Goal: Transaction & Acquisition: Download file/media

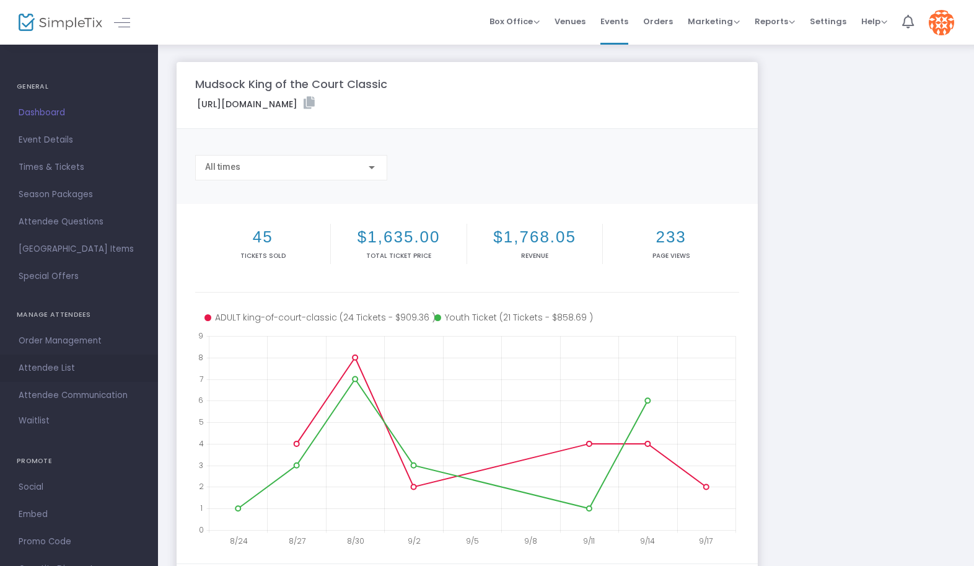
click at [42, 371] on span "Attendee List" at bounding box center [79, 368] width 121 height 16
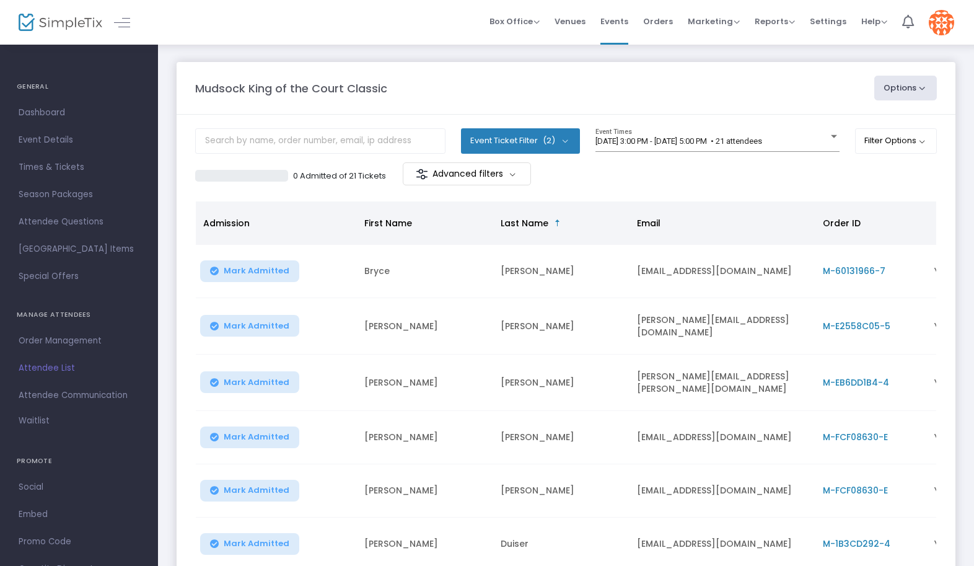
click at [924, 85] on button "Options" at bounding box center [905, 88] width 63 height 25
click at [870, 117] on li "Export List" at bounding box center [872, 125] width 114 height 24
radio input "false"
radio input "true"
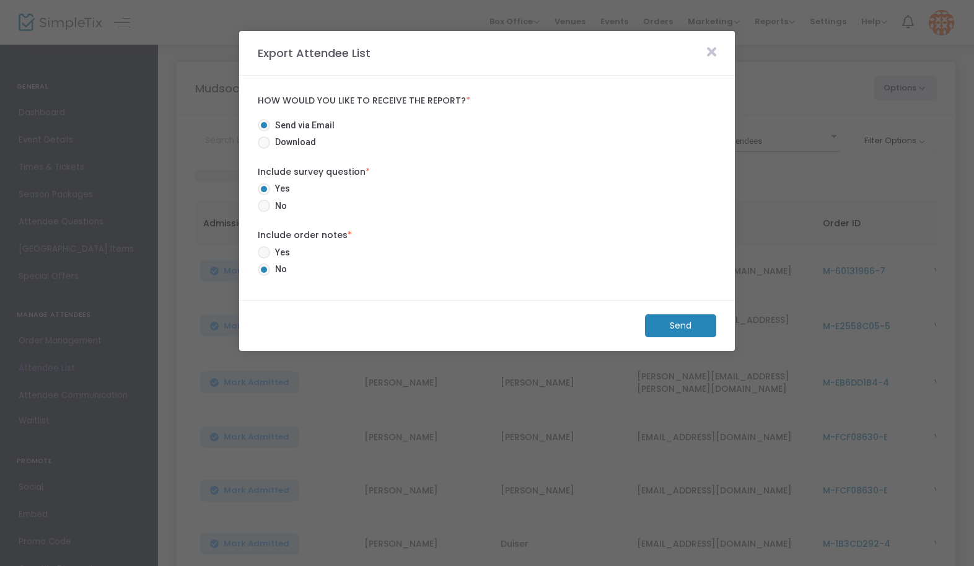
click at [297, 247] on mat-radio-button "Yes" at bounding box center [279, 254] width 42 height 17
click at [273, 252] on span "Yes" at bounding box center [280, 252] width 20 height 13
click at [264, 258] on input "Yes" at bounding box center [263, 258] width 1 height 1
radio input "true"
click at [654, 317] on m-button "Send" at bounding box center [680, 325] width 71 height 23
